Goal: Task Accomplishment & Management: Manage account settings

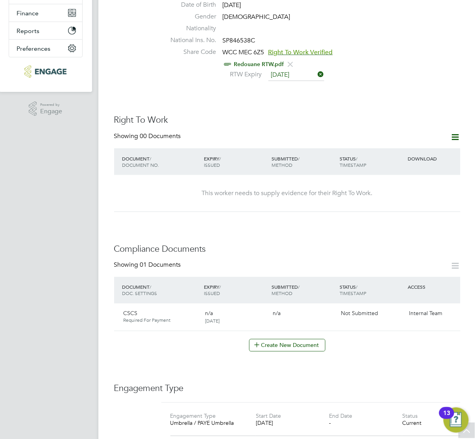
scroll to position [8, 64]
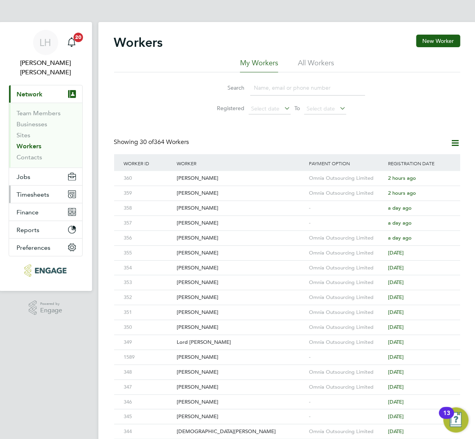
click at [26, 191] on span "Timesheets" at bounding box center [33, 194] width 33 height 7
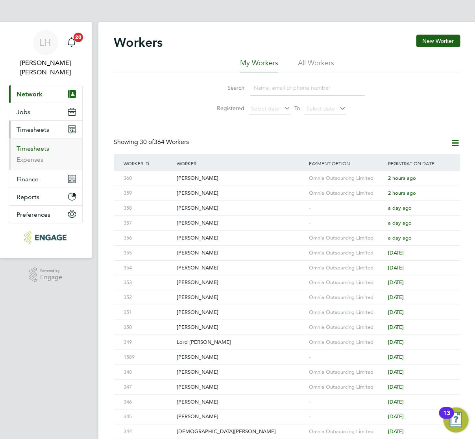
click at [40, 145] on link "Timesheets" at bounding box center [33, 148] width 33 height 7
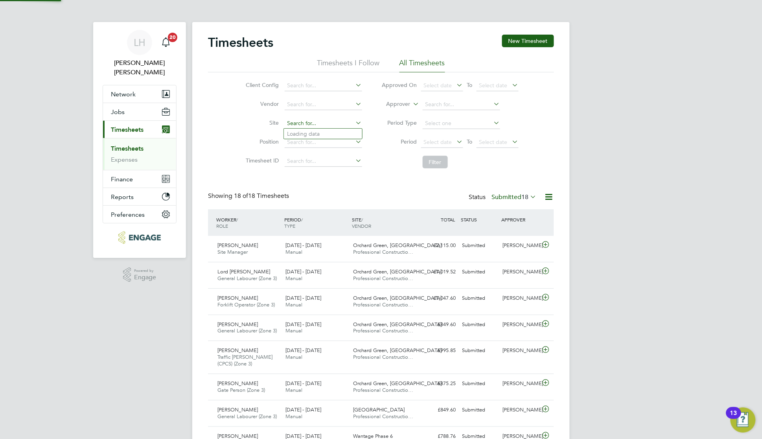
click at [302, 121] on input at bounding box center [323, 123] width 77 height 11
click at [306, 134] on li "[GEOGRAPHIC_DATA]" at bounding box center [323, 134] width 78 height 11
type input "[GEOGRAPHIC_DATA]"
click at [431, 164] on button "Filter" at bounding box center [435, 162] width 25 height 13
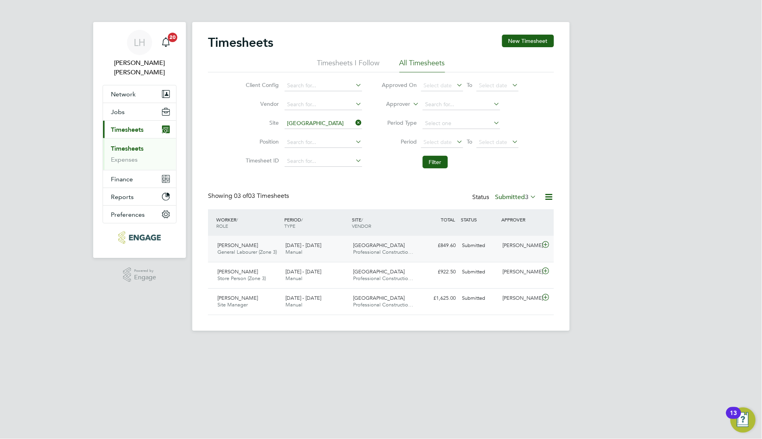
click at [474, 253] on div "[PERSON_NAME] General Labourer (Zone 3) [DATE] - [DATE] [DATE] - [DATE] Manual …" at bounding box center [381, 249] width 346 height 26
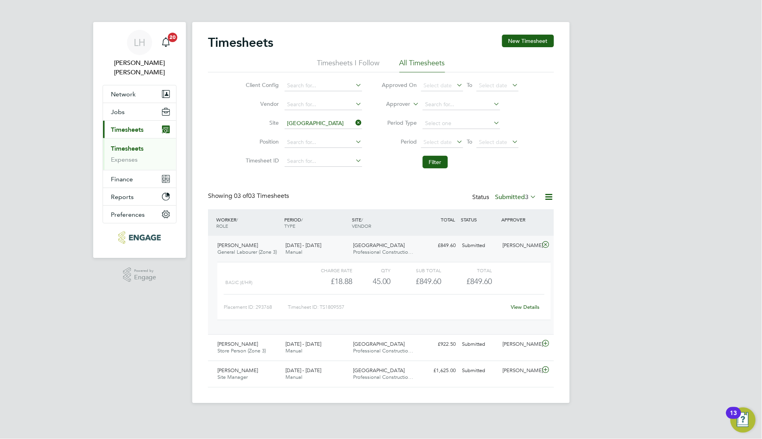
click at [474, 307] on link "View Details" at bounding box center [525, 307] width 29 height 7
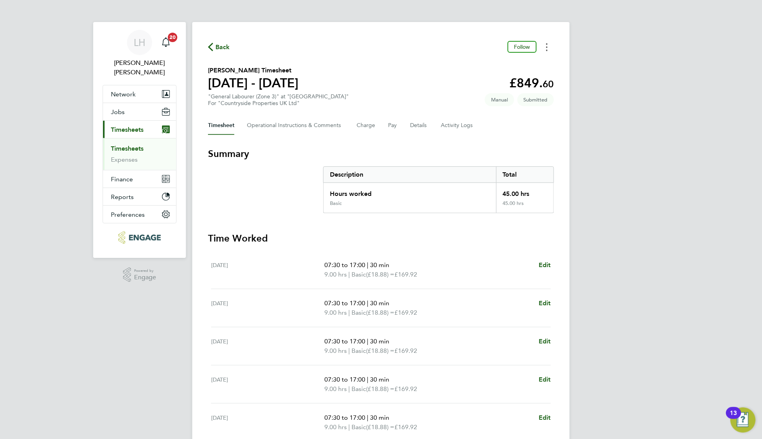
click at [549, 48] on button "Timesheets Menu" at bounding box center [547, 47] width 14 height 12
click at [413, 75] on section "[PERSON_NAME] Timesheet [DATE] - [DATE] £849. 60 "General Labourer (Zone 3)" at…" at bounding box center [381, 86] width 346 height 41
click at [413, 126] on button "Details" at bounding box center [419, 125] width 18 height 19
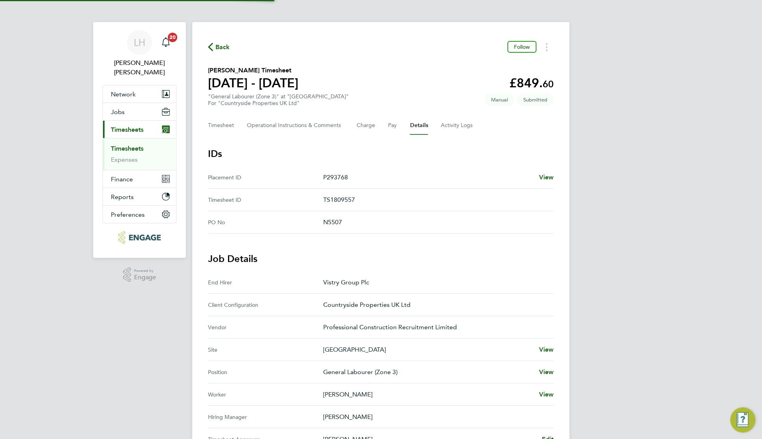
scroll to position [197, 0]
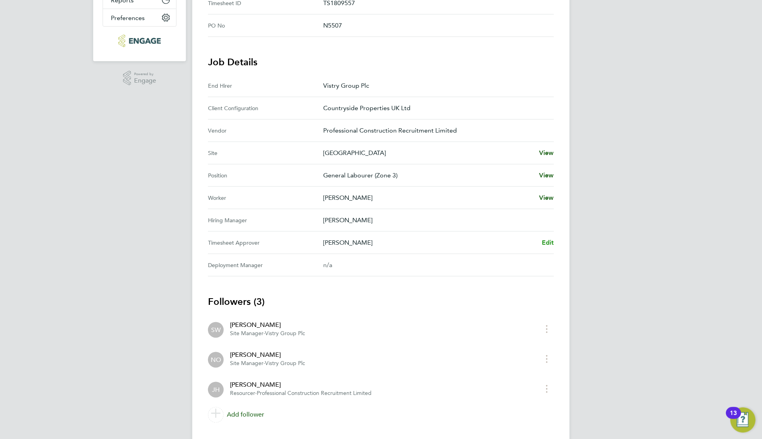
click at [543, 245] on span "Edit" at bounding box center [548, 242] width 12 height 7
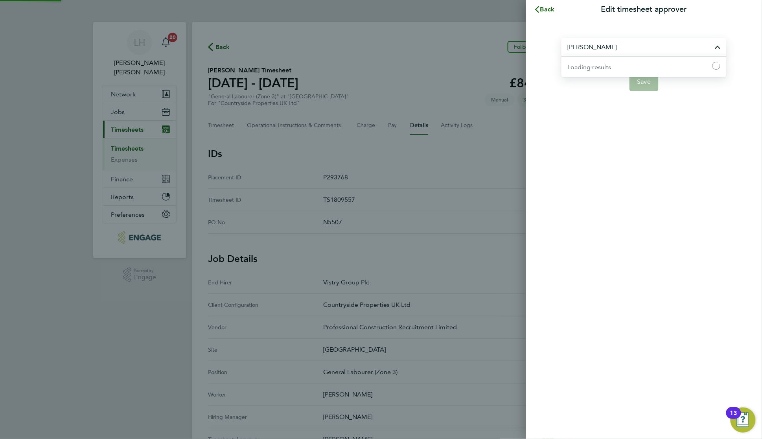
click at [630, 42] on input "[PERSON_NAME]" at bounding box center [644, 47] width 165 height 18
drag, startPoint x: 605, startPoint y: 65, endPoint x: 602, endPoint y: 61, distance: 4.5
click at [605, 64] on li "Nick O'Shea" at bounding box center [644, 66] width 165 height 19
type input "Nick O'Shea"
click at [642, 81] on span "Save" at bounding box center [644, 82] width 14 height 8
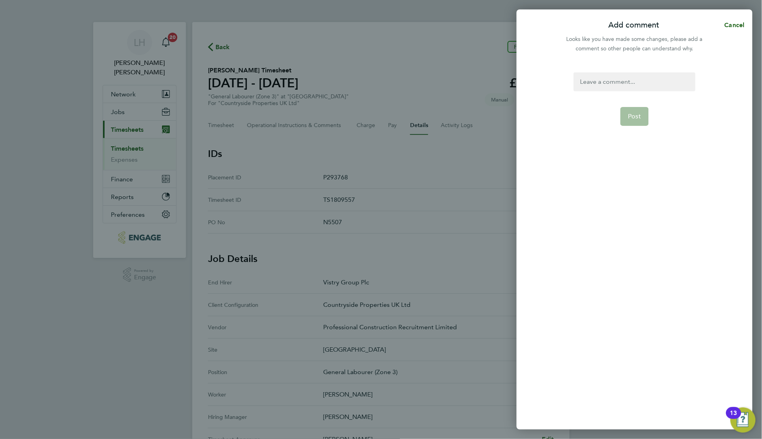
click at [595, 79] on div at bounding box center [635, 81] width 122 height 19
click at [600, 81] on div at bounding box center [635, 81] width 122 height 19
click at [585, 89] on div "Changed Timesheet Approver to Nick Oshea" at bounding box center [635, 86] width 122 height 28
click at [630, 125] on span "Post" at bounding box center [634, 126] width 13 height 8
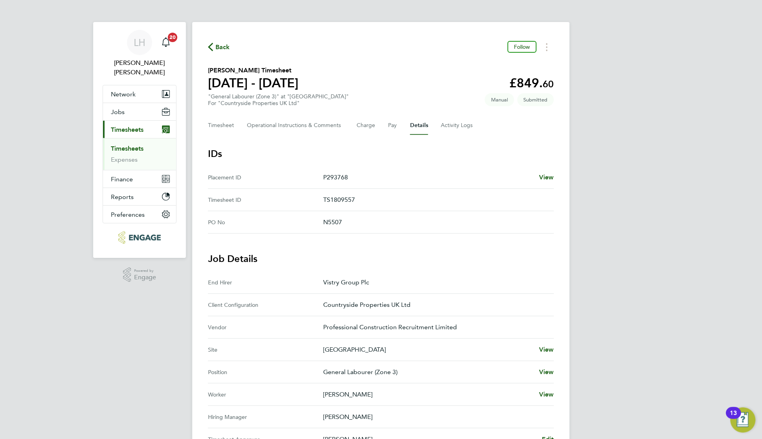
click at [624, 180] on div "LH Lee Hall Notifications 20 Applications: Network Team Members Businesses Site…" at bounding box center [381, 327] width 762 height 654
